Goal: Information Seeking & Learning: Learn about a topic

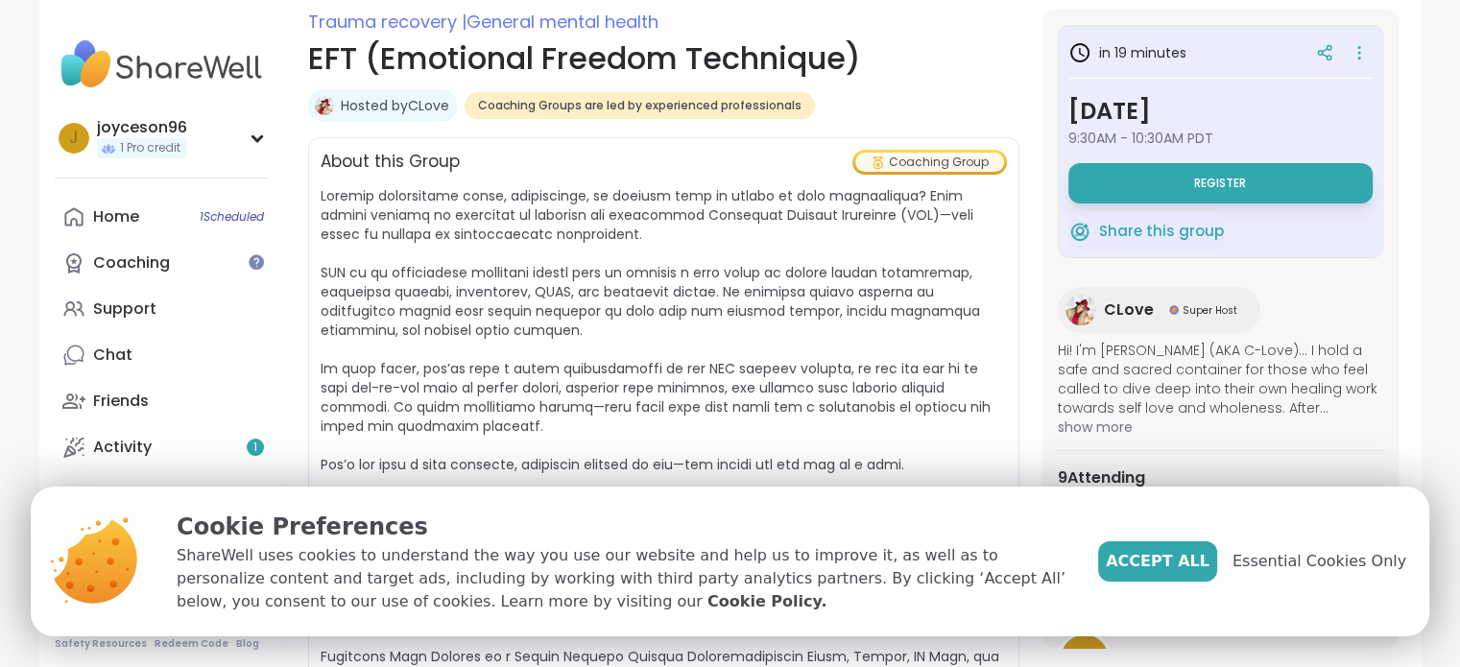
scroll to position [292, 0]
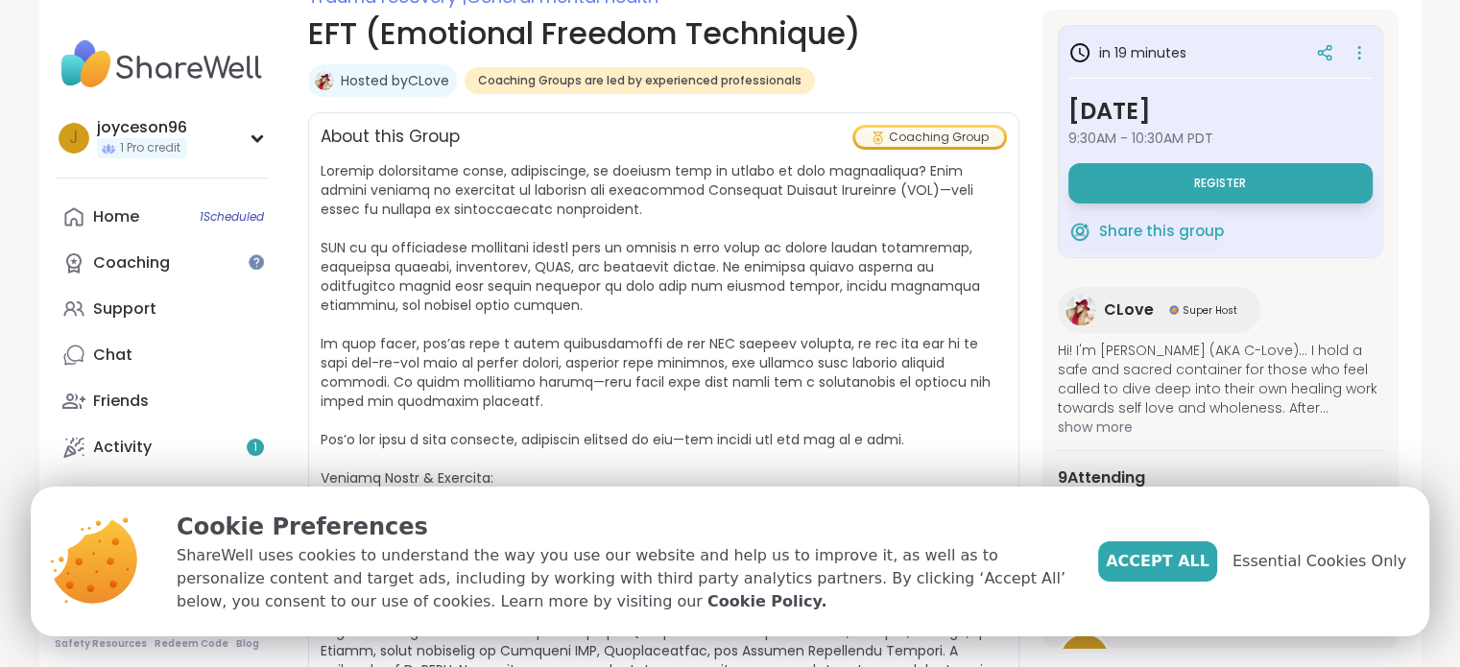
click at [1114, 432] on span "show more" at bounding box center [1221, 427] width 326 height 19
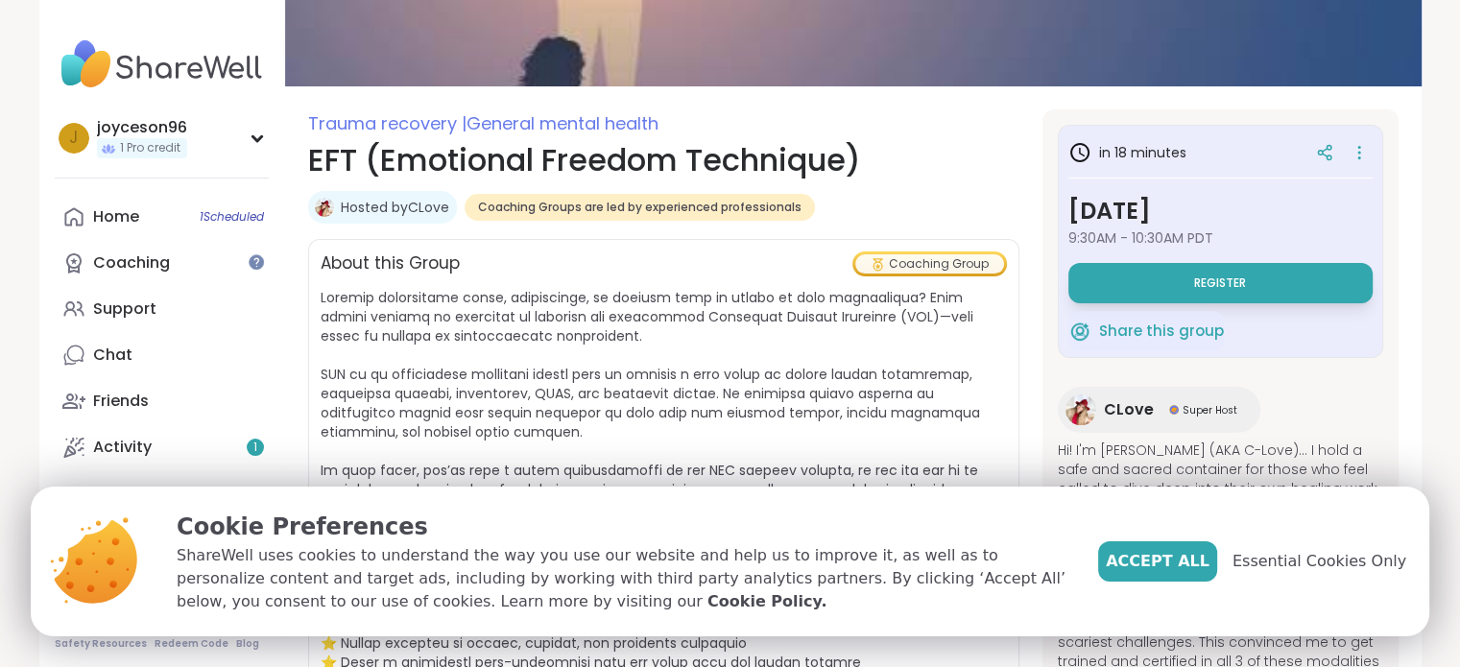
scroll to position [157, 0]
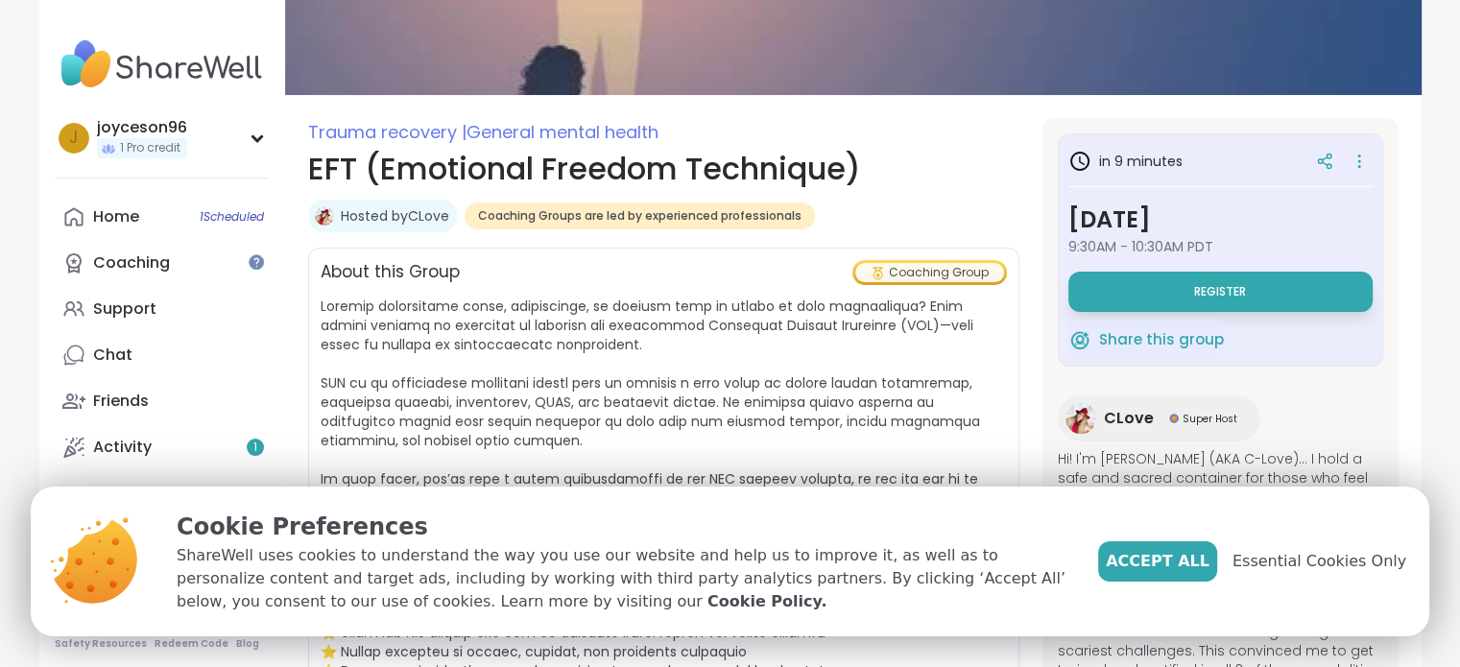
click at [695, 303] on span at bounding box center [661, 604] width 681 height 615
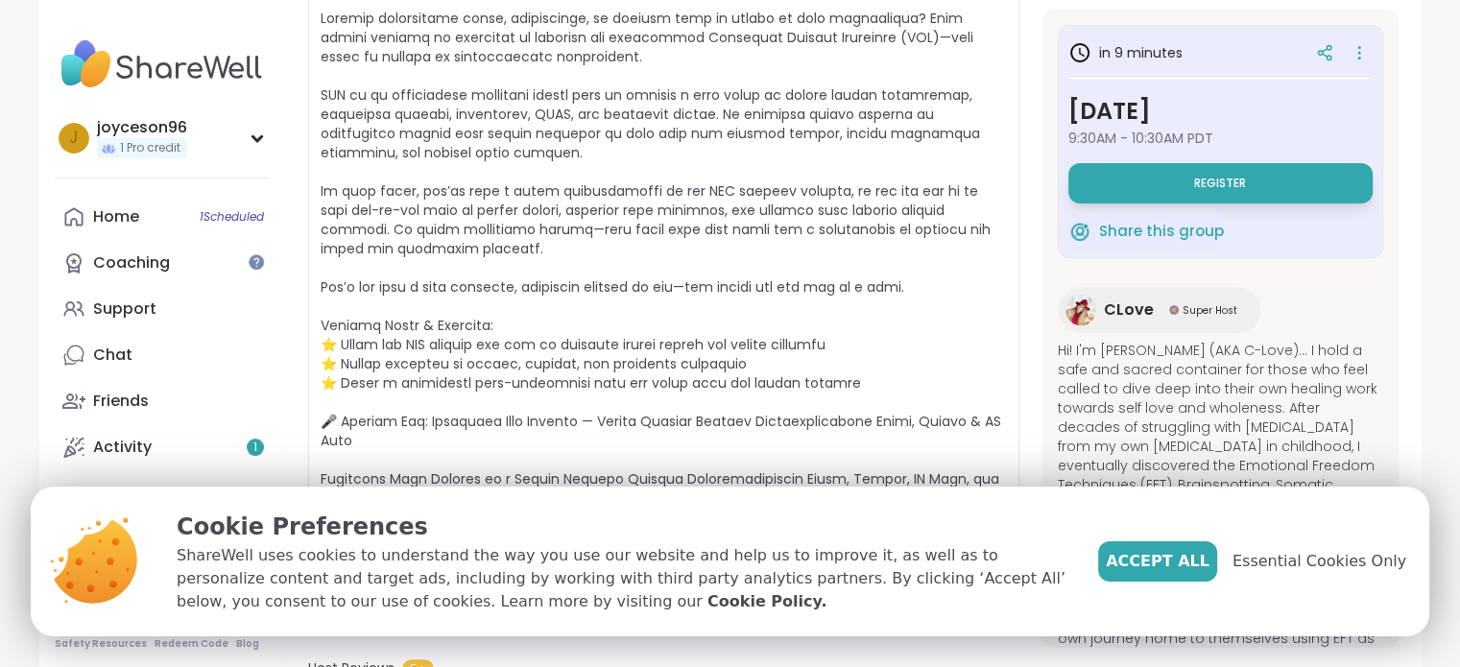
scroll to position [541, 0]
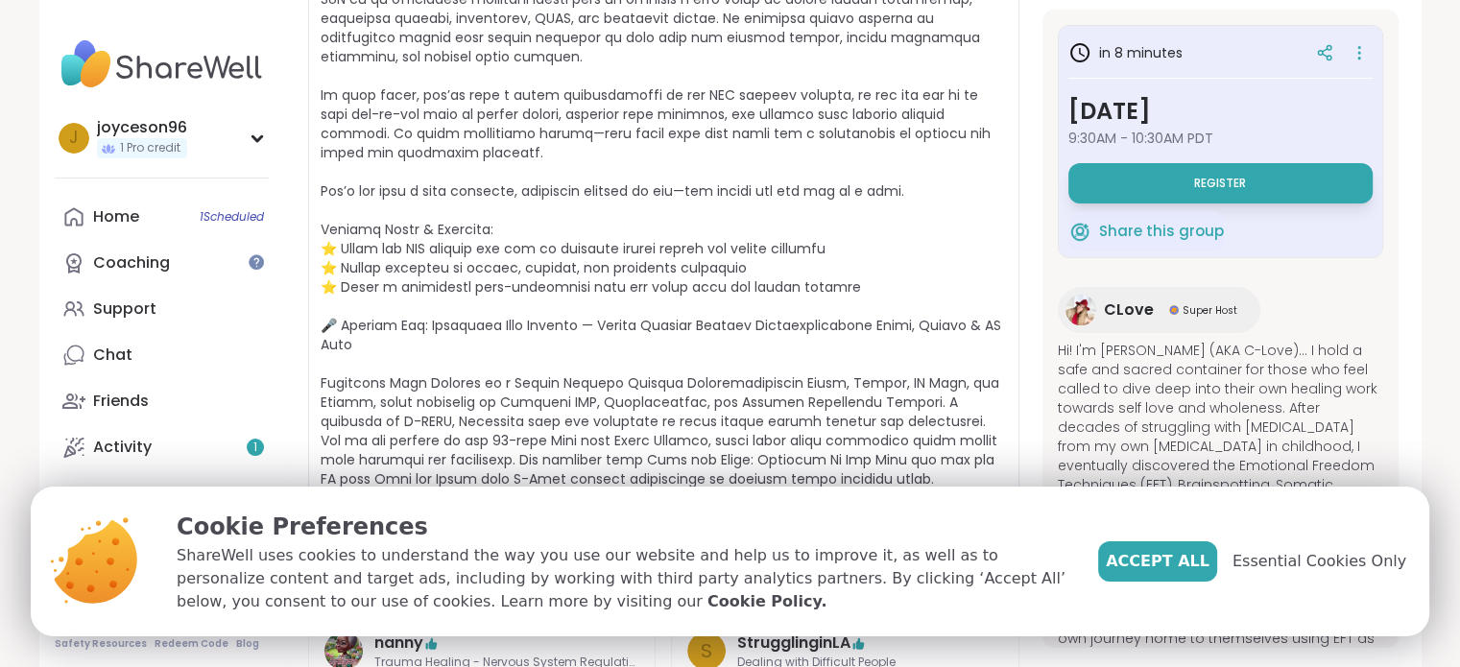
click at [857, 202] on span at bounding box center [664, 220] width 687 height 615
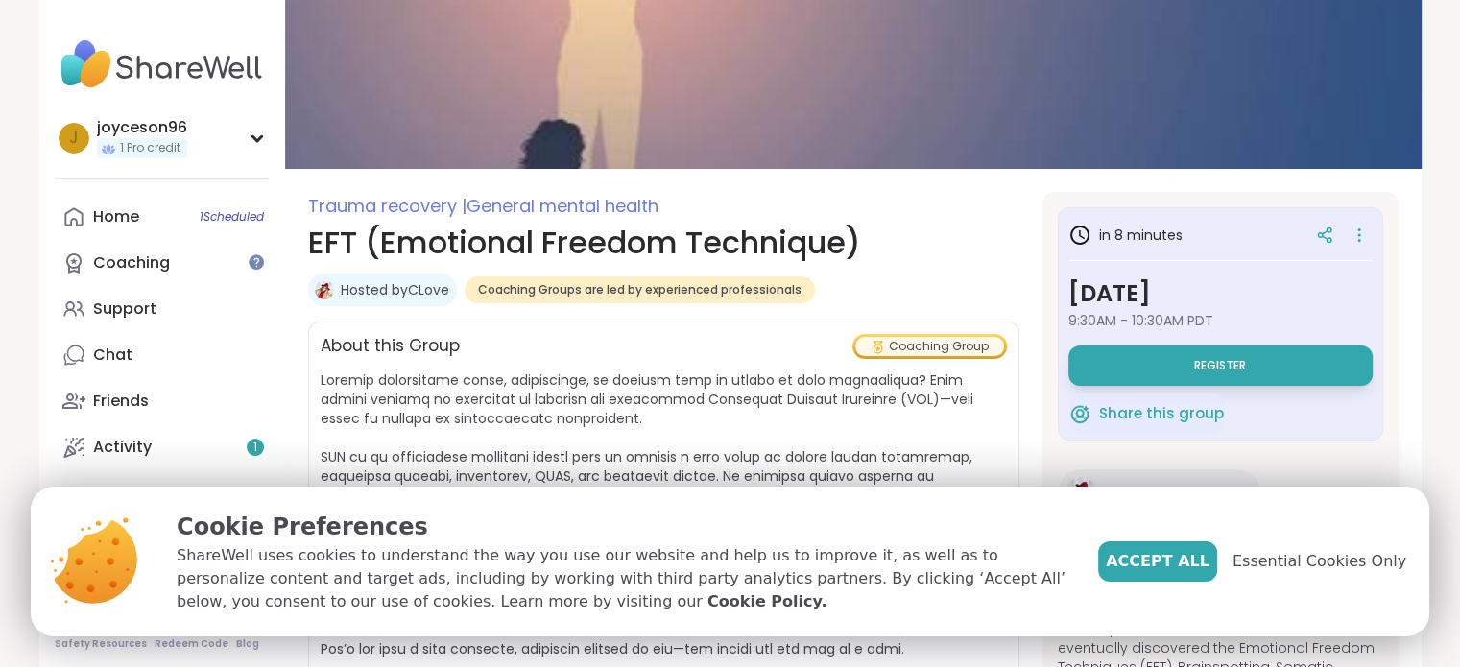
scroll to position [0, 0]
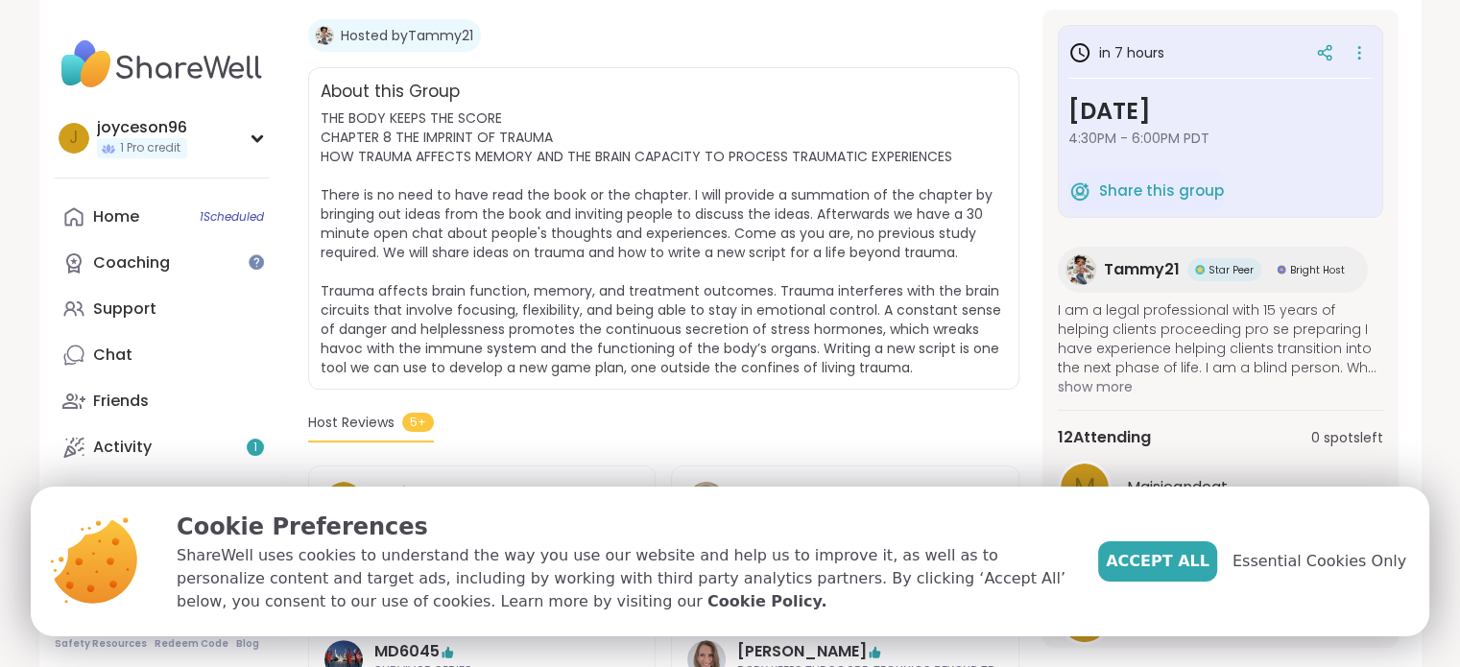
scroll to position [384, 0]
click at [1122, 393] on span "show more" at bounding box center [1221, 386] width 326 height 19
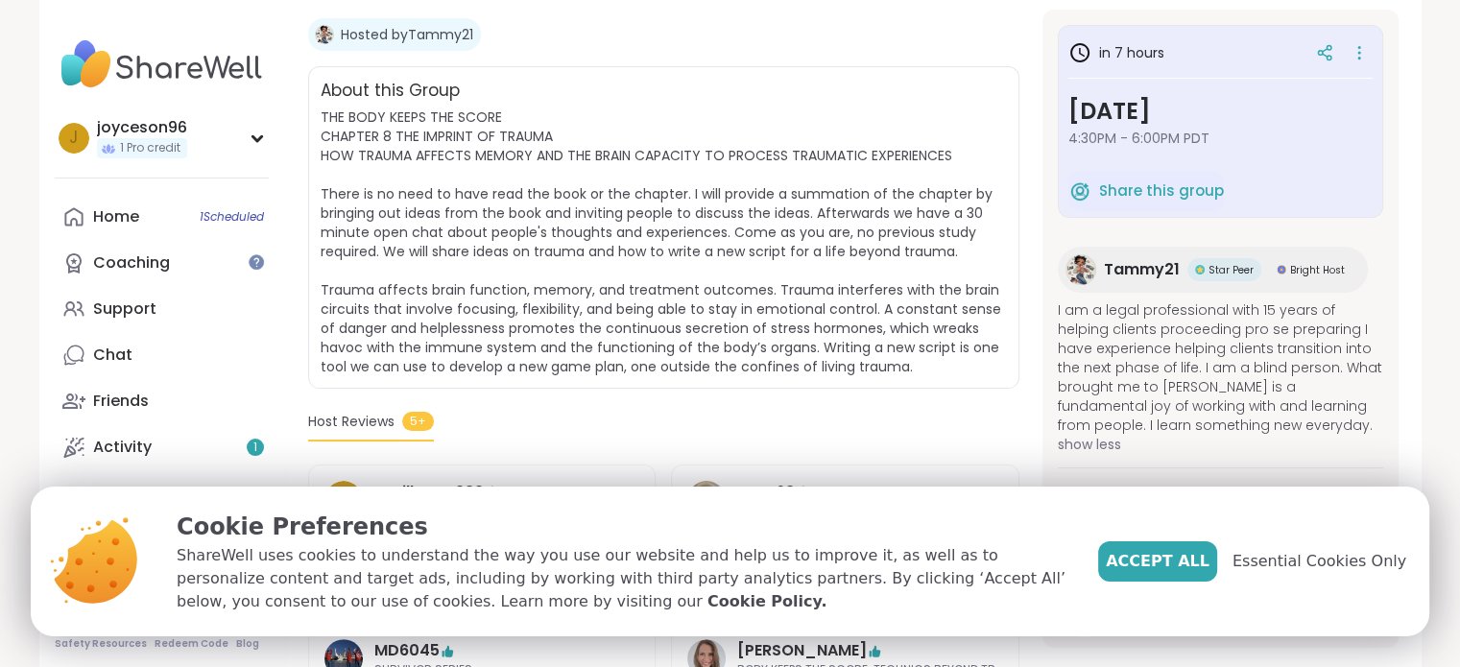
scroll to position [96, 0]
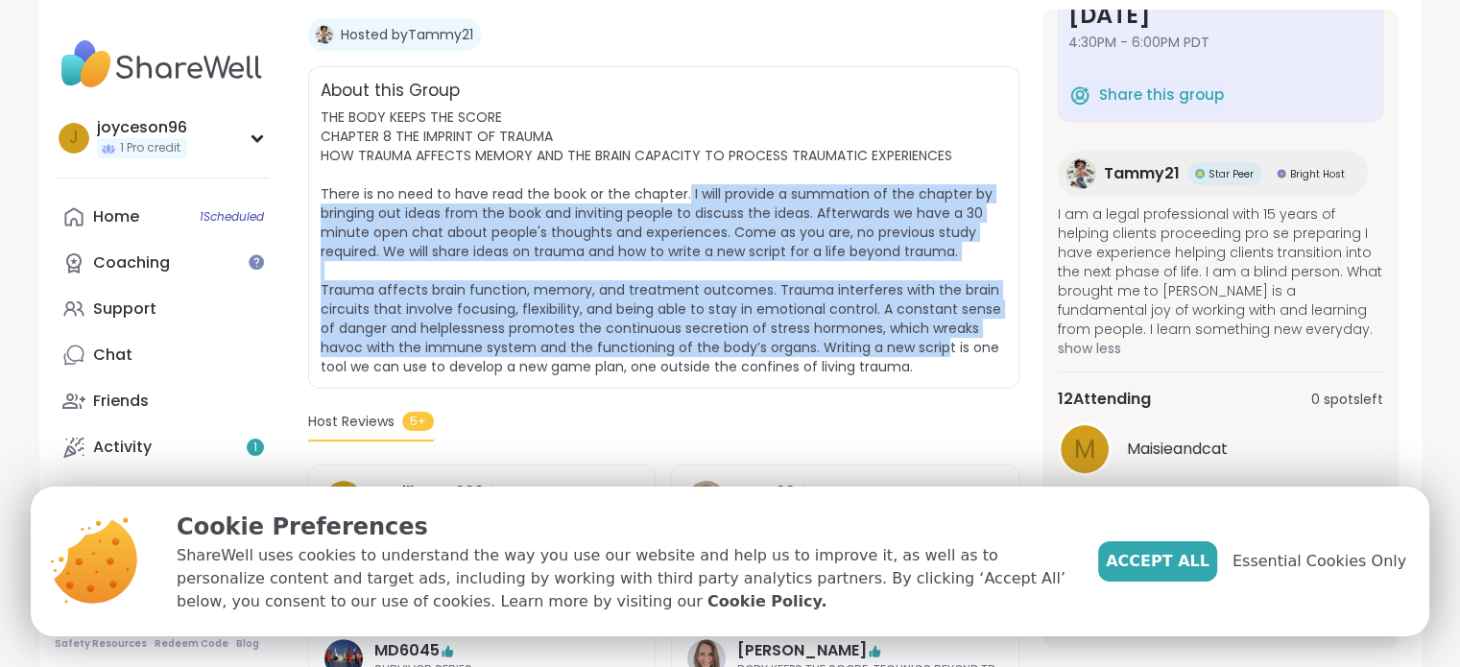
drag, startPoint x: 685, startPoint y: 192, endPoint x: 950, endPoint y: 347, distance: 306.8
click at [949, 346] on span "THE BODY KEEPS THE SCORE CHAPTER 8 THE IMPRINT OF TRAUMA HOW TRAUMA AFFECTS MEM…" at bounding box center [661, 242] width 681 height 269
click at [950, 345] on span "THE BODY KEEPS THE SCORE CHAPTER 8 THE IMPRINT OF TRAUMA HOW TRAUMA AFFECTS MEM…" at bounding box center [661, 242] width 681 height 269
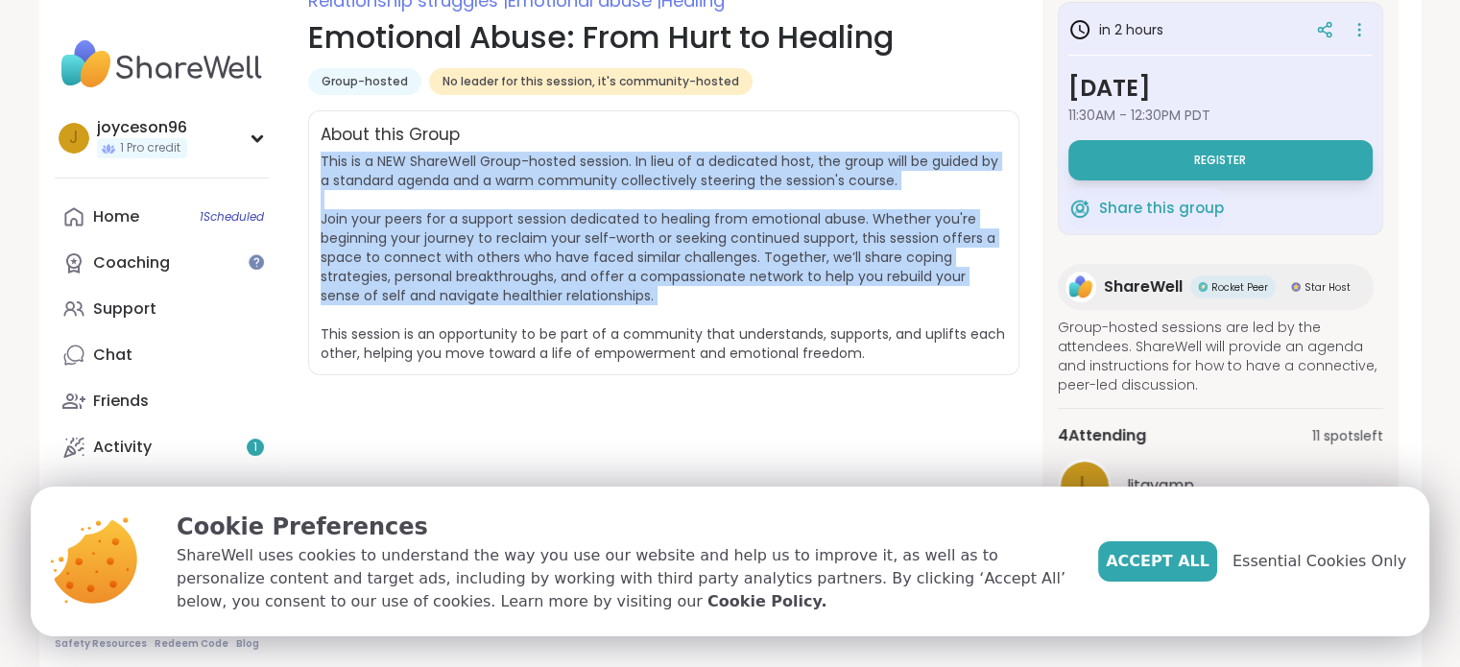
drag, startPoint x: 455, startPoint y: 146, endPoint x: 623, endPoint y: 326, distance: 246.6
click at [623, 326] on div "About this Group This is a NEW ShareWell Group-hosted session. In lieu of a ded…" at bounding box center [664, 242] width 712 height 265
click at [623, 326] on span "This is a NEW ShareWell Group-hosted session. In lieu of a dedicated host, the …" at bounding box center [663, 257] width 685 height 211
